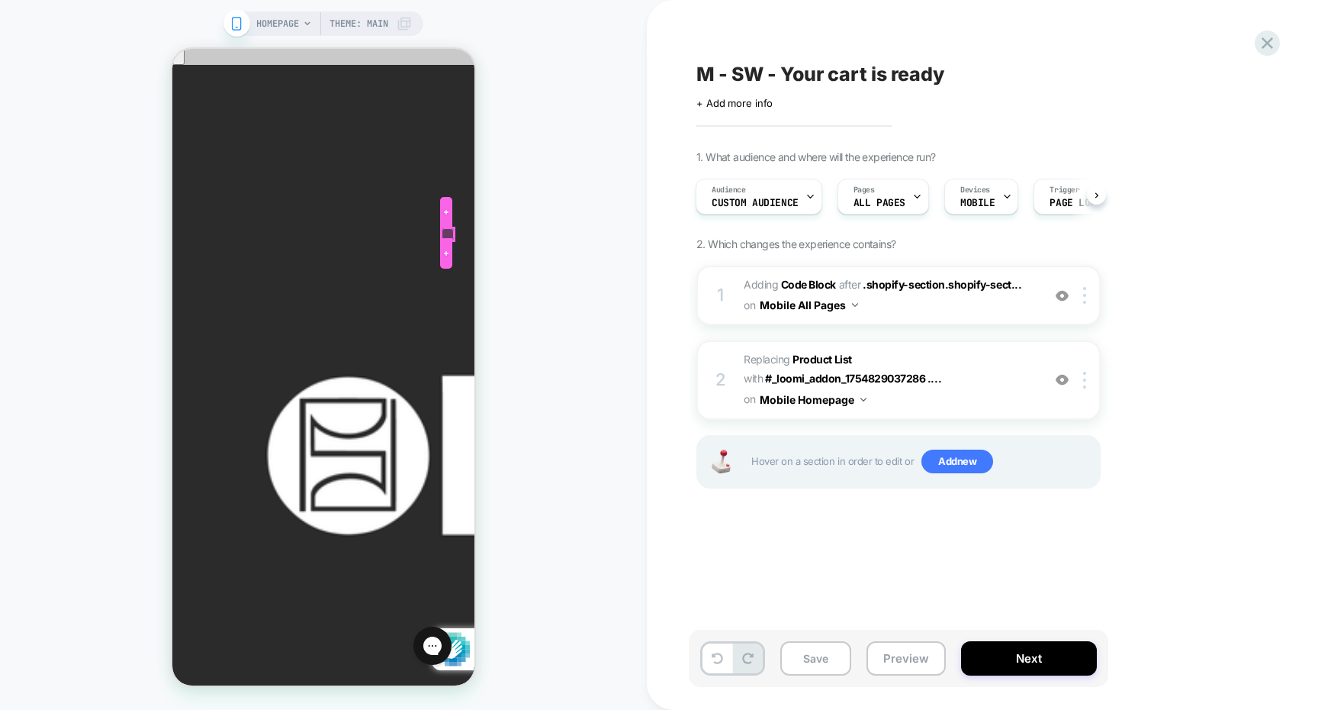
click at [450, 235] on div at bounding box center [448, 234] width 12 height 12
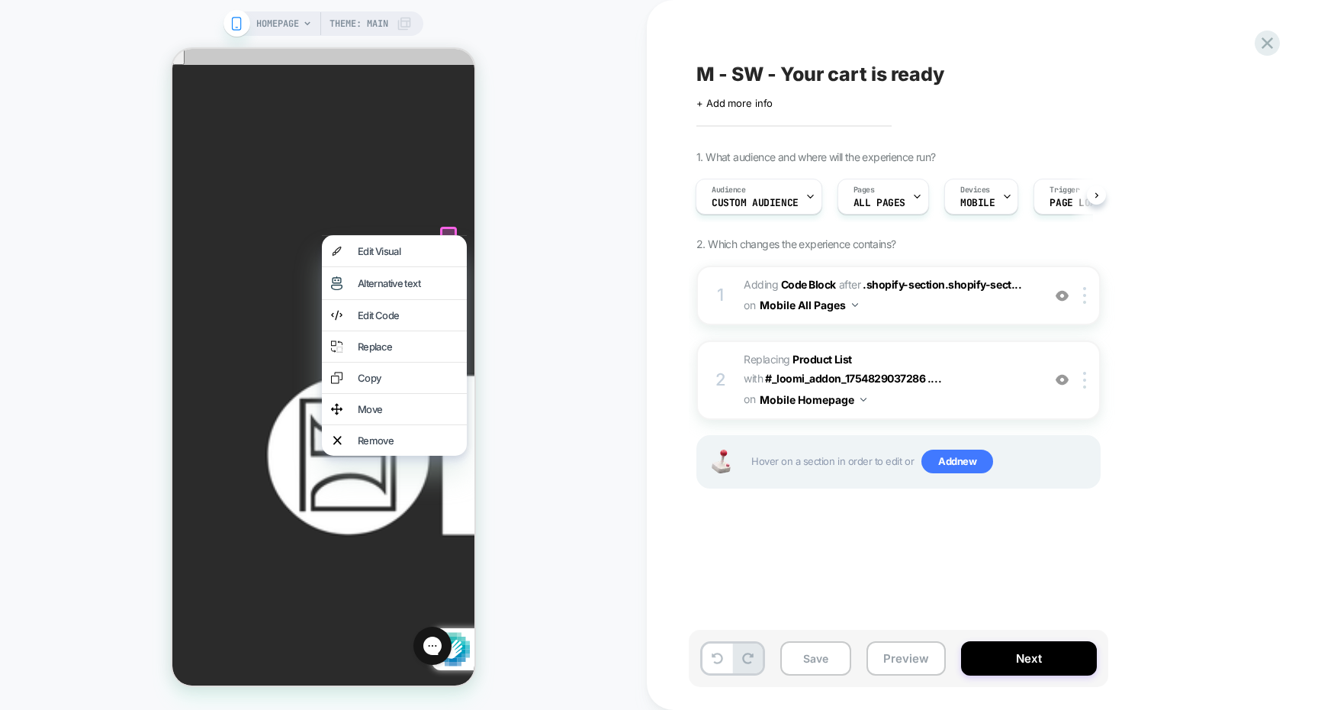
click at [483, 235] on div "HOMEPAGE Theme: MAIN" at bounding box center [323, 354] width 647 height 679
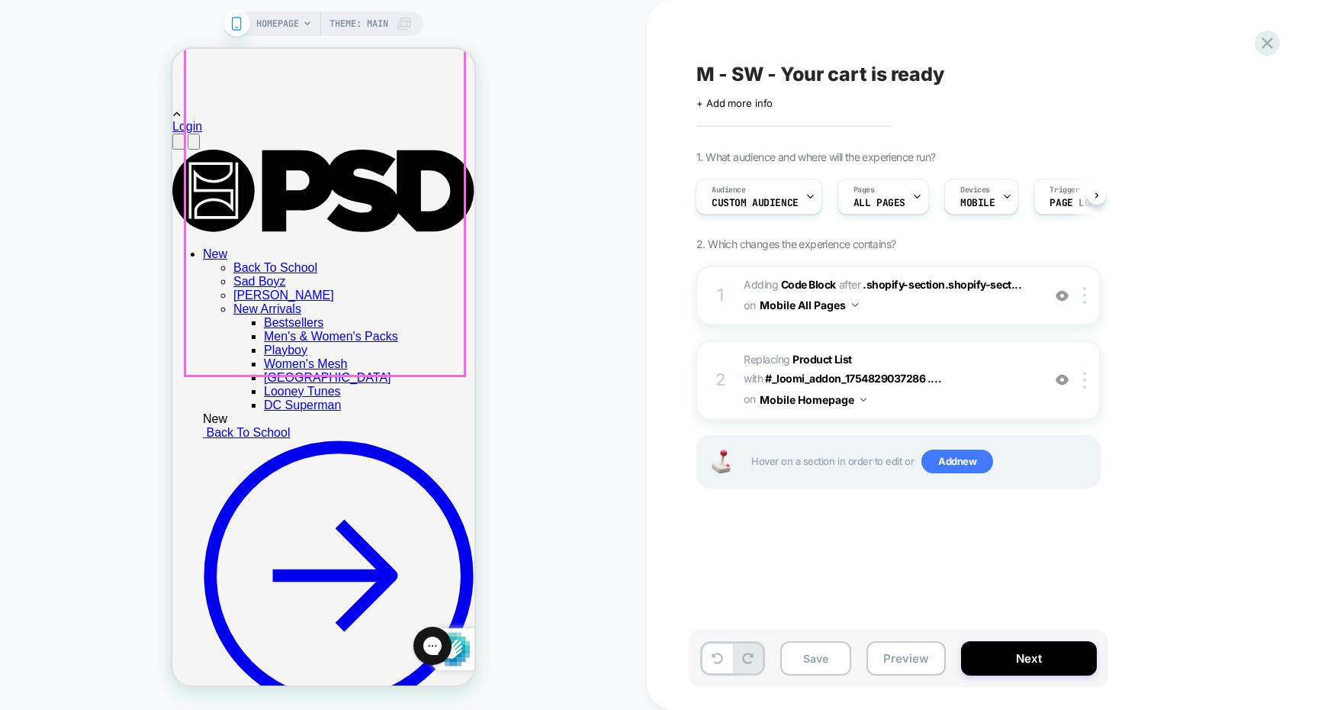
scroll to position [1318, 0]
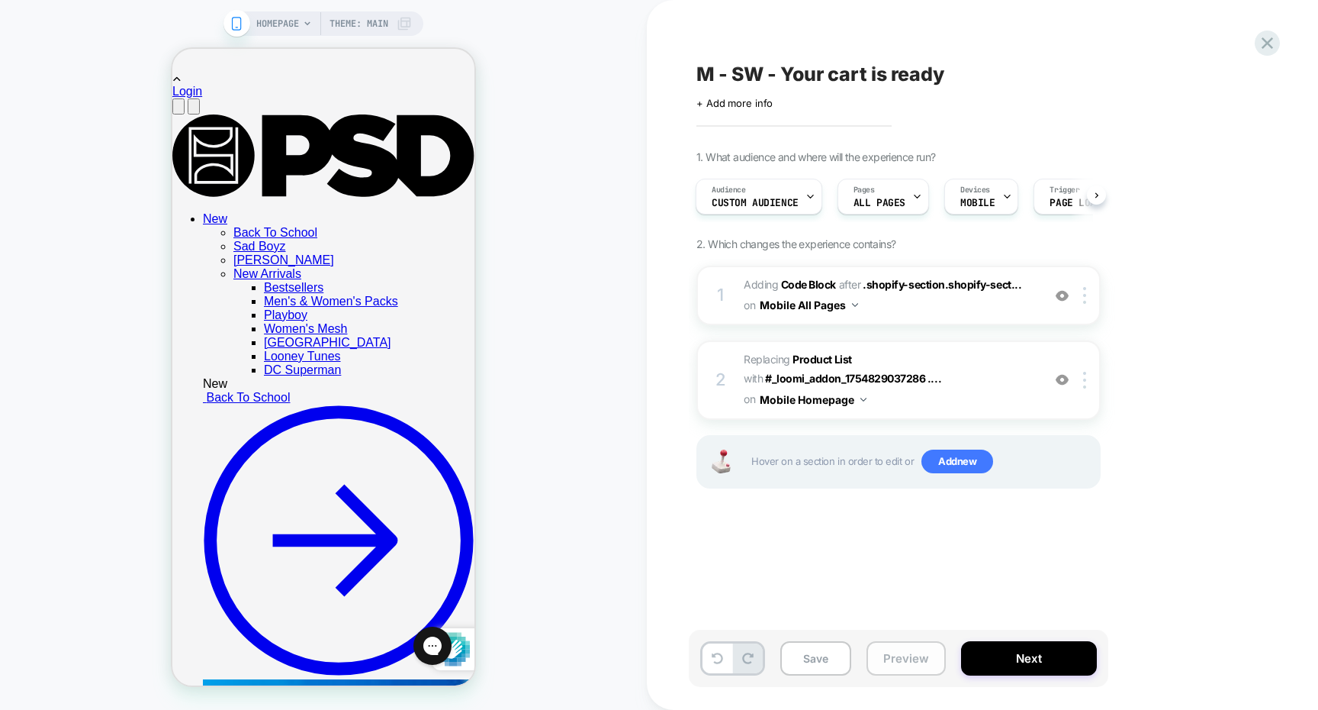
click at [883, 668] on button "Preview" at bounding box center [906, 658] width 79 height 34
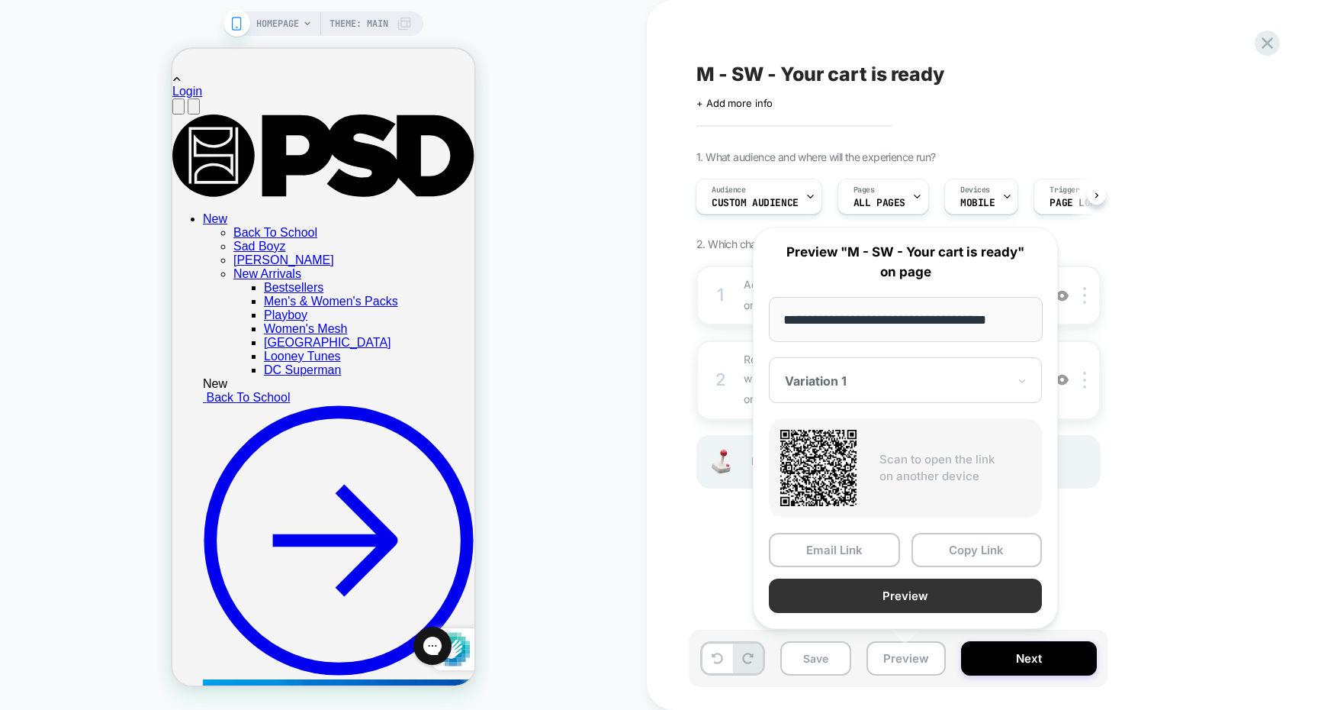
scroll to position [0, 0]
click at [871, 609] on button "Preview" at bounding box center [905, 595] width 273 height 34
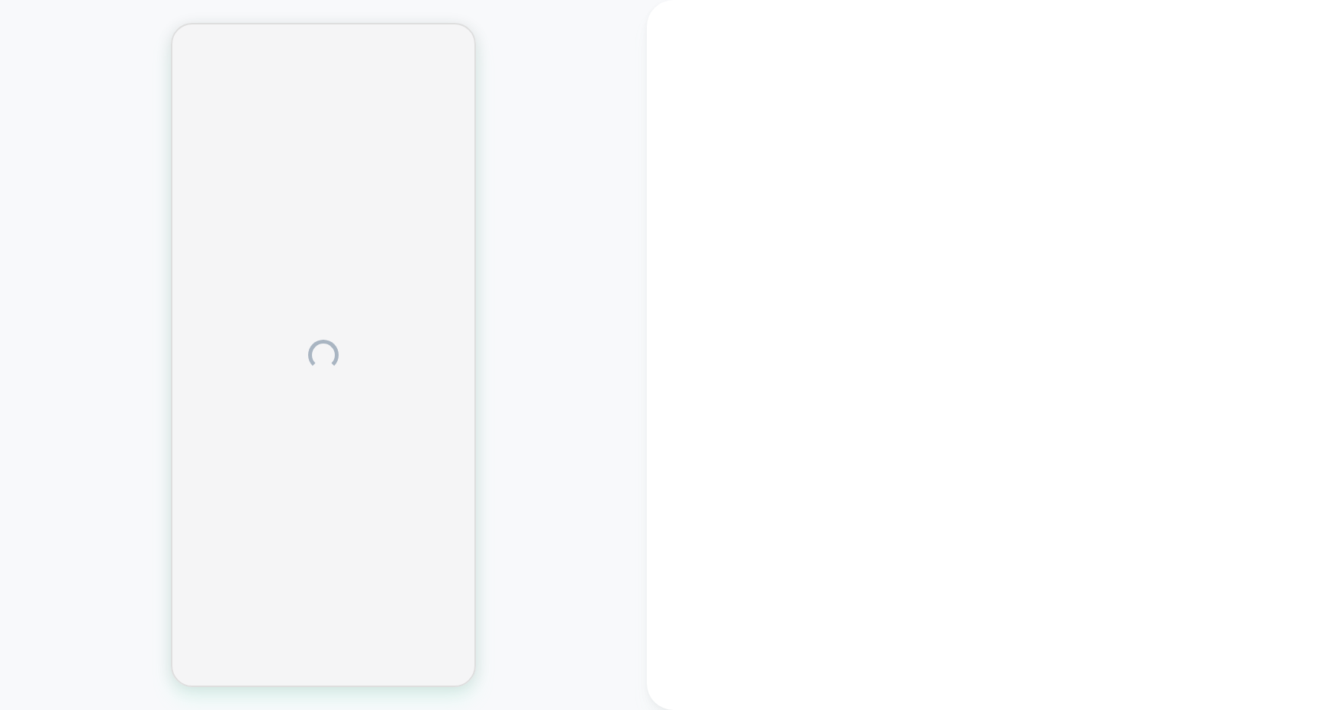
click at [507, 411] on div at bounding box center [323, 354] width 647 height 679
